Goal: Find specific page/section: Find specific page/section

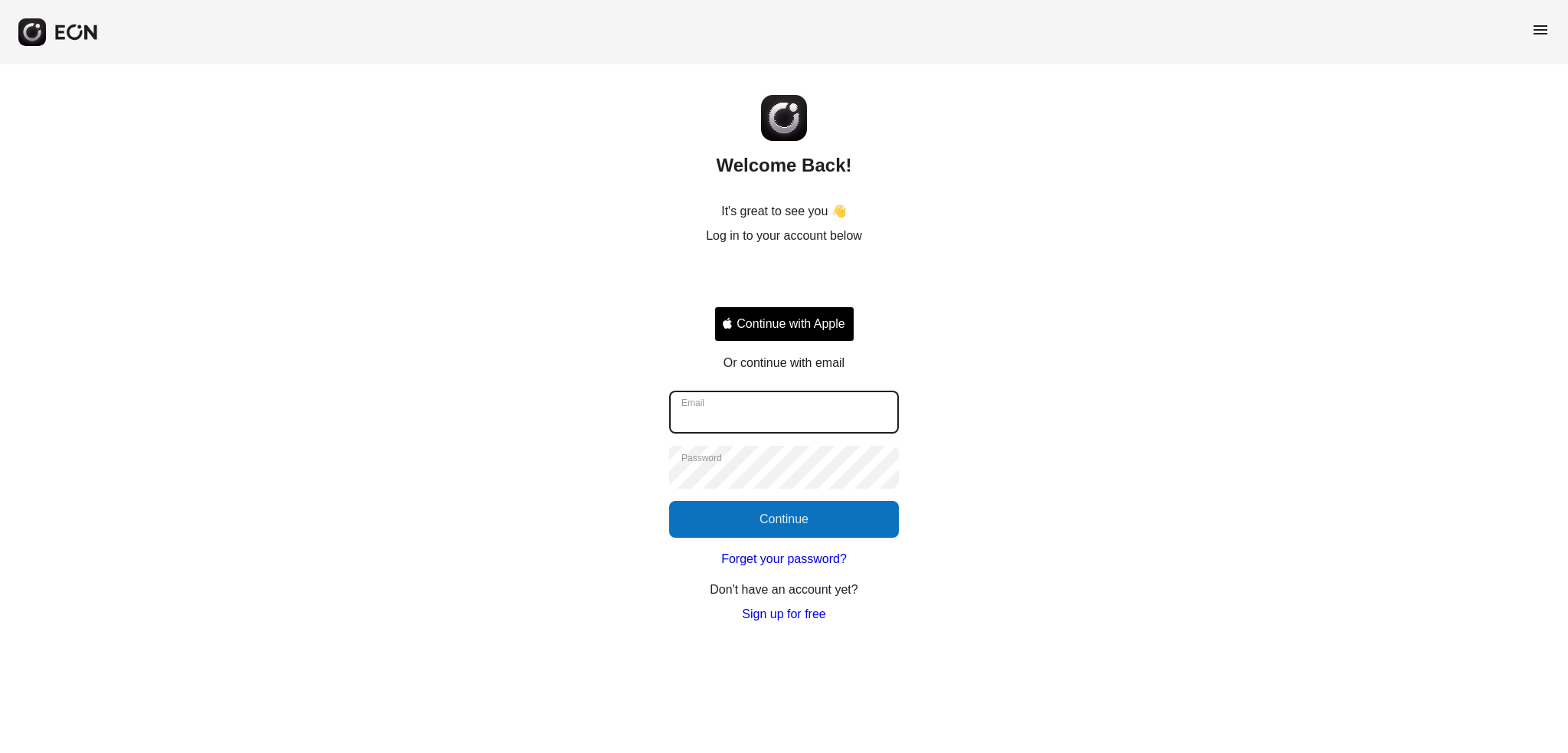
click at [783, 409] on input "Email" at bounding box center [784, 412] width 230 height 43
click at [1010, 368] on div "Welcome Back! It's great to see you 👋 Log in to your account below Continue wit…" at bounding box center [784, 344] width 1568 height 559
click at [764, 407] on input "Email" at bounding box center [784, 412] width 230 height 43
type input "**********"
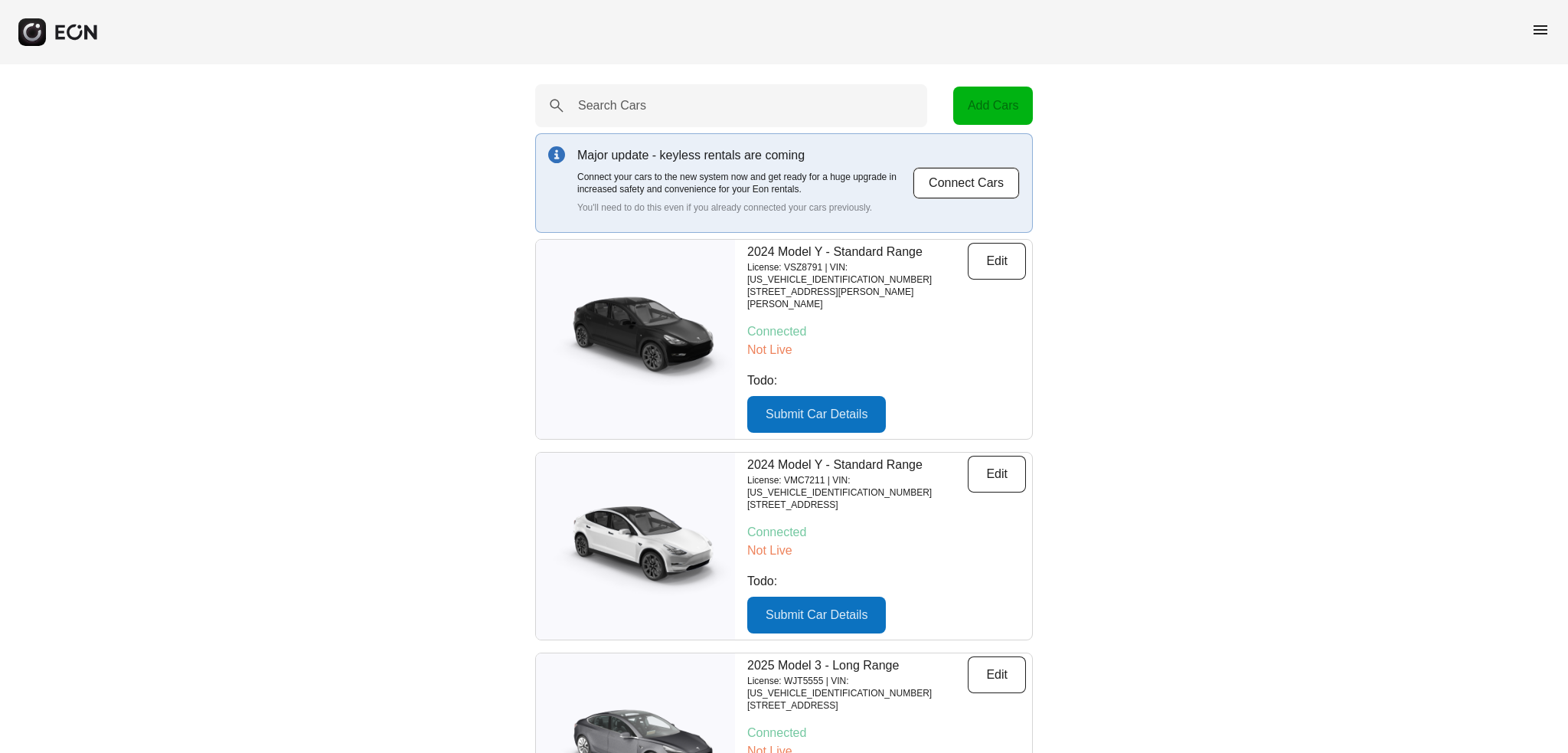
click at [1539, 36] on span "menu" at bounding box center [1541, 29] width 19 height 19
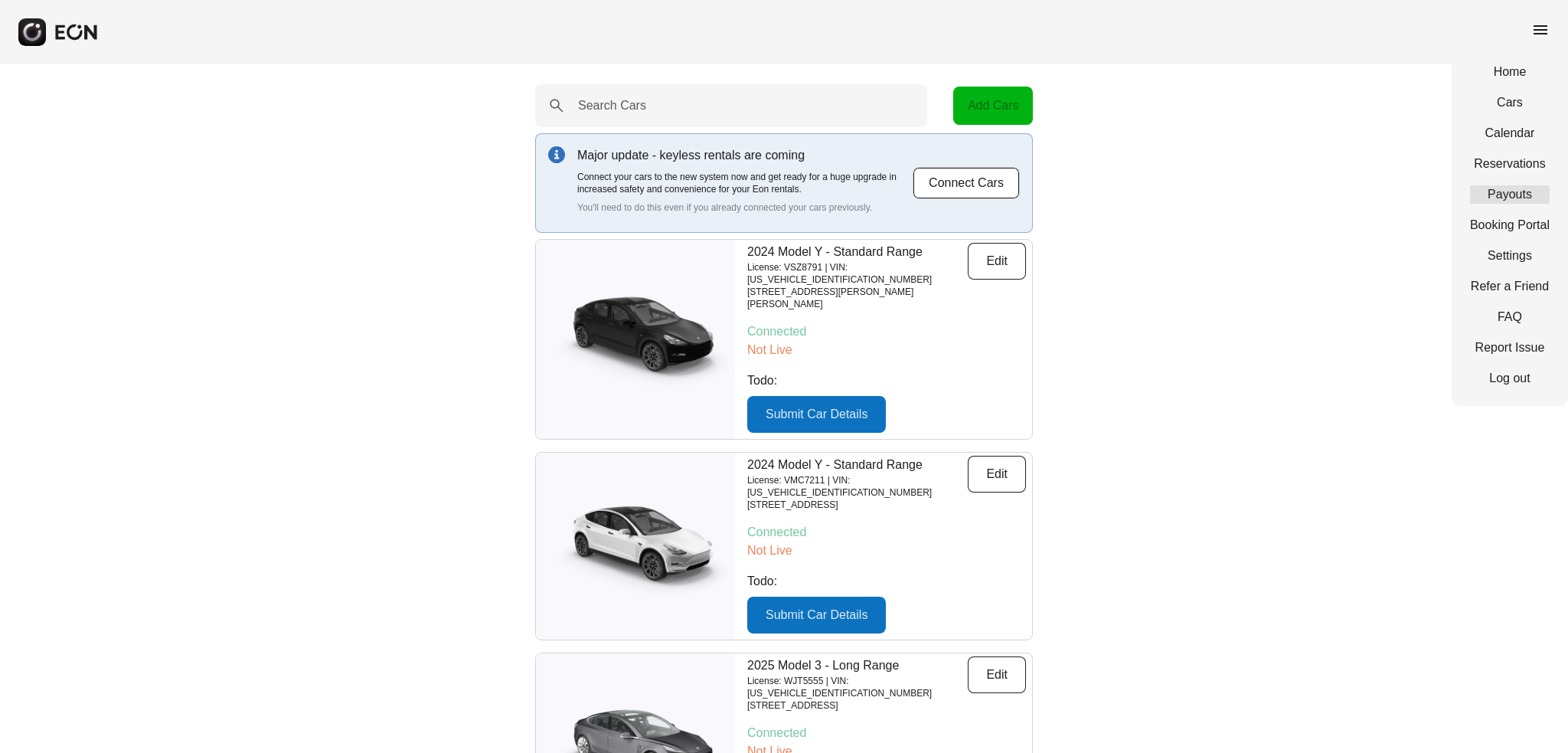
click at [1498, 192] on link "Payouts" at bounding box center [1509, 194] width 79 height 19
